Goal: Information Seeking & Learning: Learn about a topic

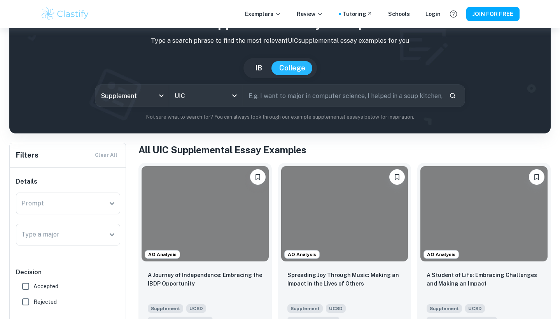
scroll to position [97, 0]
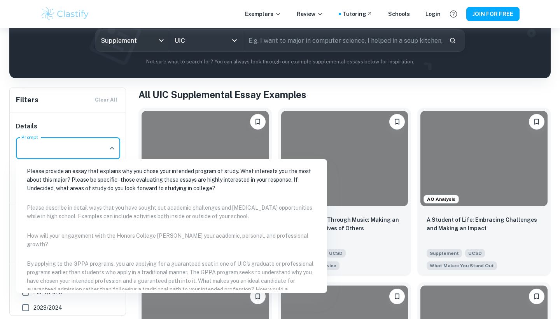
click at [96, 155] on input "Prompt" at bounding box center [62, 148] width 86 height 15
click at [121, 183] on li "Please provide an essay that explains why you chose your intended program of st…" at bounding box center [171, 179] width 305 height 35
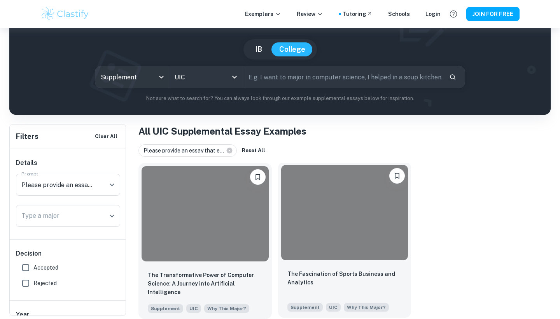
scroll to position [60, 0]
click at [317, 279] on p "The Fascination of Sports Business and Analytics" at bounding box center [344, 277] width 115 height 17
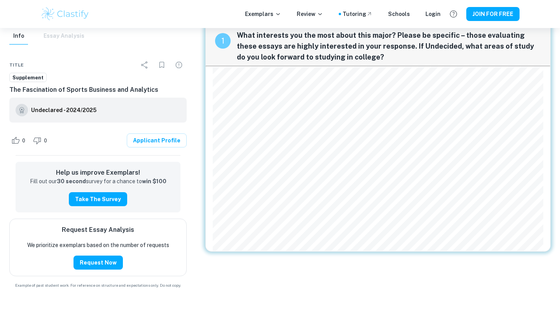
scroll to position [28, 0]
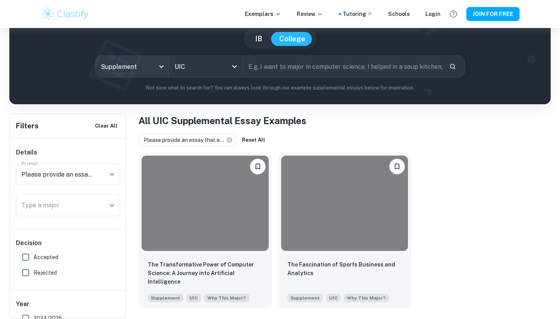
scroll to position [60, 0]
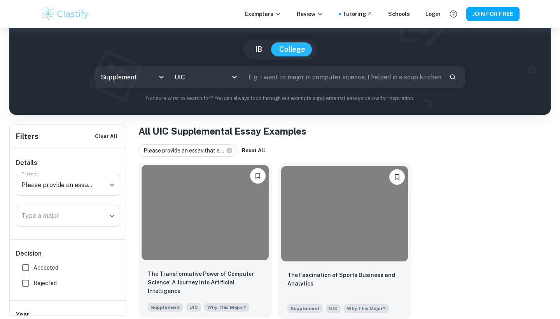
click at [226, 260] on div at bounding box center [204, 212] width 133 height 101
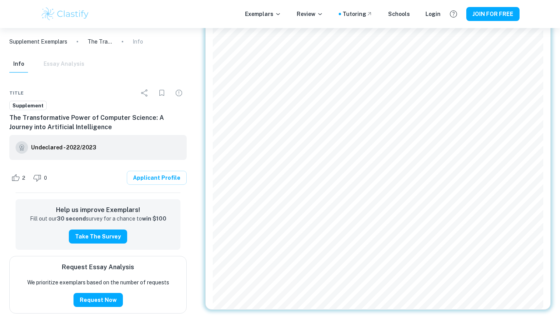
scroll to position [158, 0]
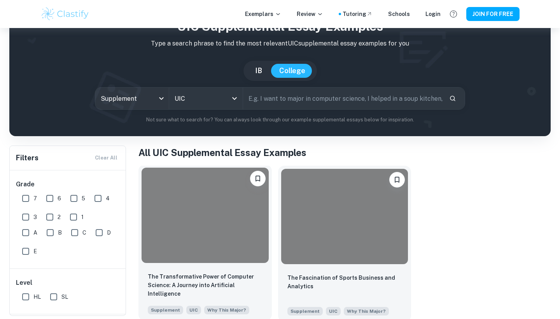
scroll to position [39, 0]
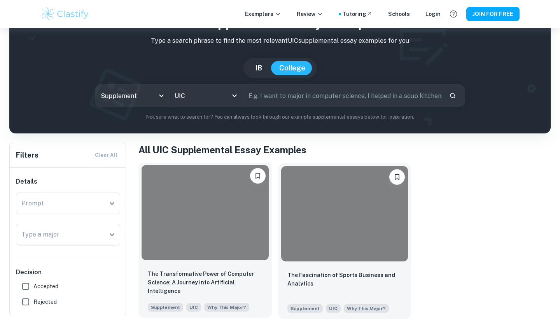
scroll to position [42, 0]
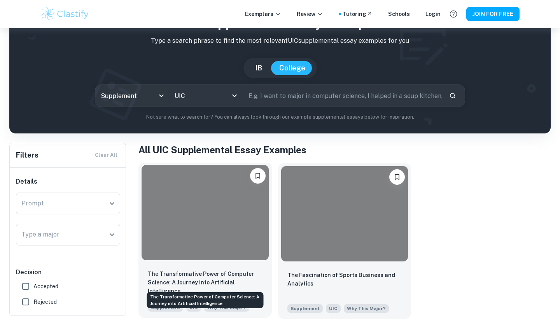
click at [225, 278] on p "The Transformative Power of Computer Science: A Journey into Artificial Intelli…" at bounding box center [205, 282] width 115 height 26
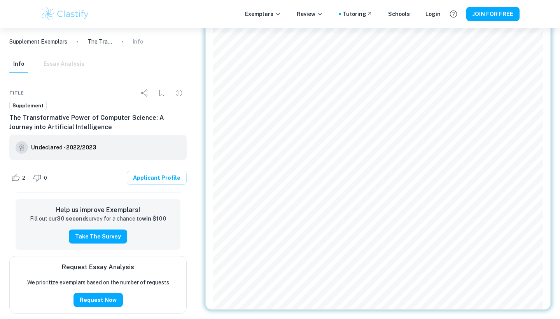
scroll to position [158, 0]
